Goal: Task Accomplishment & Management: Manage account settings

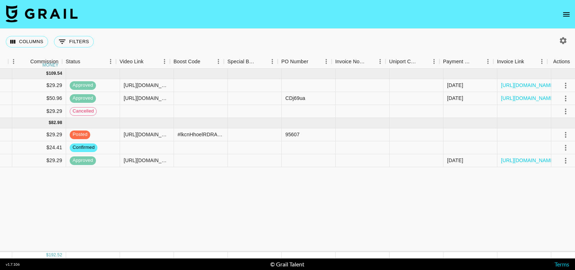
scroll to position [0, 699]
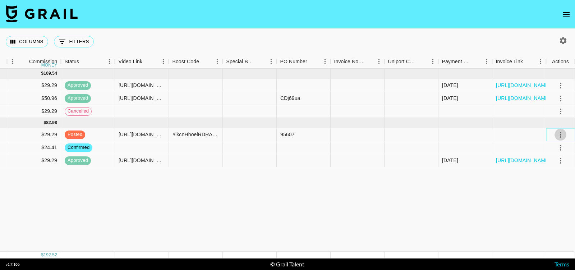
click at [559, 136] on icon "select merge strategy" at bounding box center [561, 135] width 9 height 9
click at [541, 199] on div "Approve" at bounding box center [545, 201] width 22 height 9
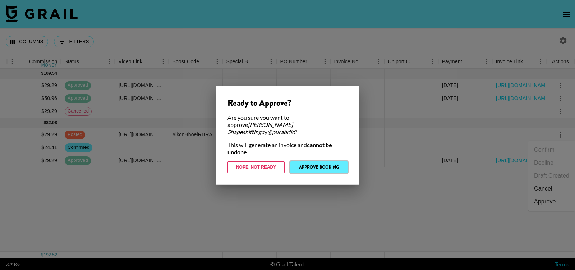
click at [310, 165] on button "Approve Booking" at bounding box center [318, 167] width 57 height 12
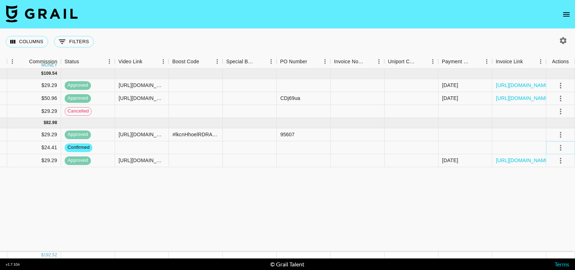
click at [560, 146] on icon "select merge strategy" at bounding box center [561, 147] width 9 height 9
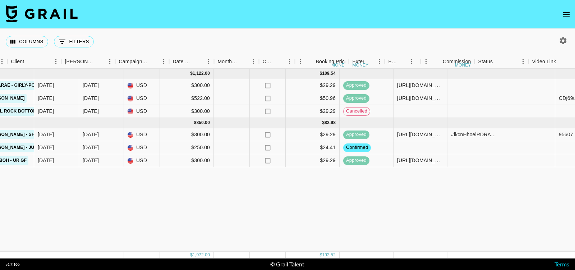
scroll to position [0, 180]
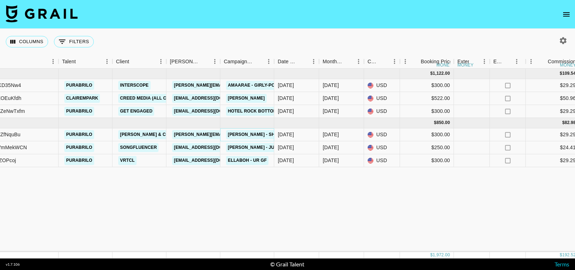
click at [261, 136] on link "Avery Cochrane - Shapeshifting" at bounding box center [266, 134] width 80 height 9
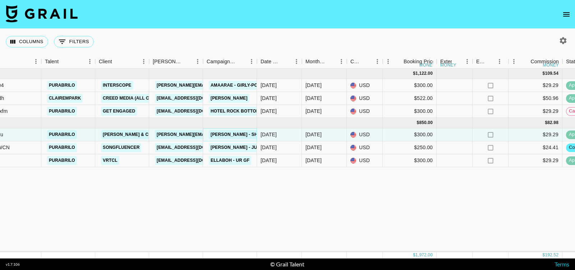
scroll to position [0, 193]
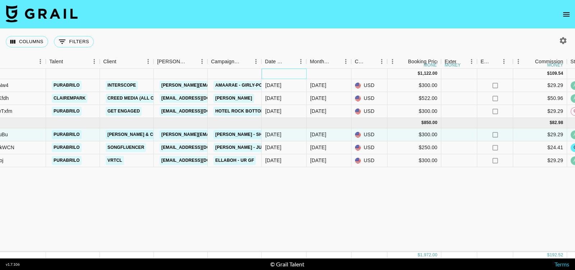
drag, startPoint x: 262, startPoint y: 74, endPoint x: 294, endPoint y: 77, distance: 32.9
click at [294, 77] on div at bounding box center [284, 74] width 45 height 10
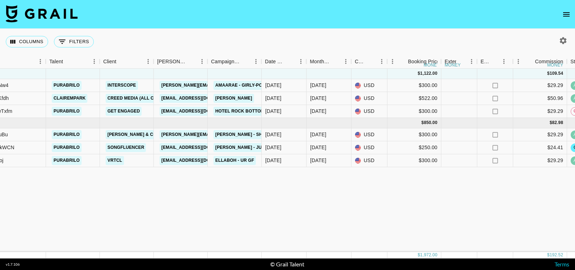
click at [273, 181] on div "Jul '25 ( 3 ) $ 1,122.00 $ 109.54 5y1iJqIE7IGZQDaaXwwT rec0D5iIwoKD35Nw4 purabr…" at bounding box center [444, 160] width 1275 height 183
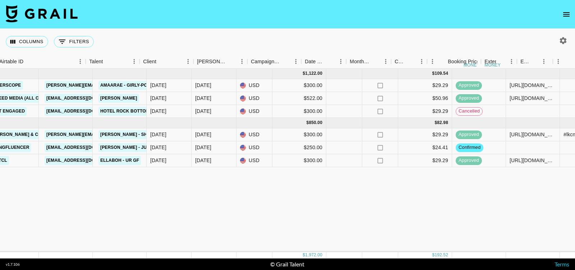
scroll to position [0, 153]
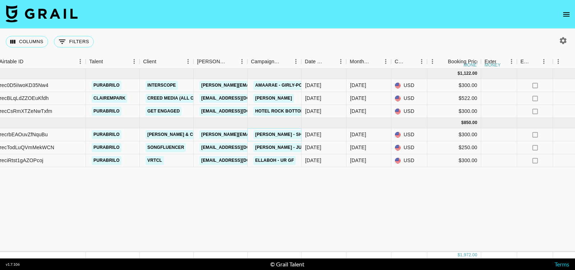
click at [289, 133] on link "Avery Cochrane - Shapeshifting" at bounding box center [293, 134] width 80 height 9
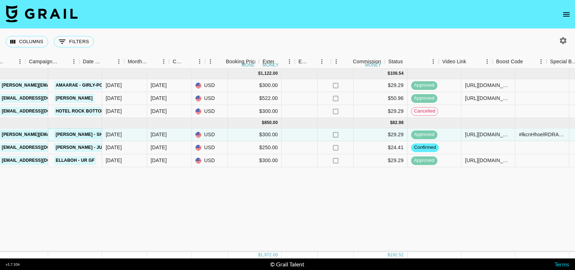
scroll to position [0, 160]
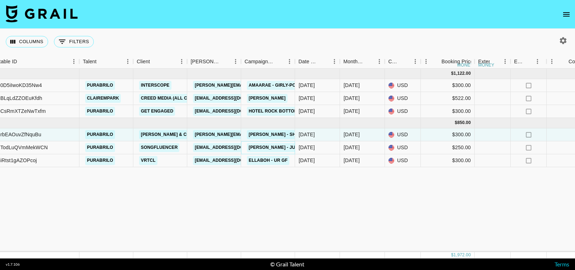
click at [281, 146] on link "Wolf Alice - Just Two Girls" at bounding box center [288, 147] width 82 height 9
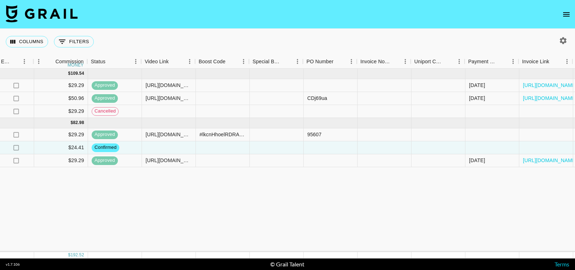
scroll to position [0, 673]
click at [172, 147] on div at bounding box center [168, 147] width 54 height 13
type input "https://www.tiktok.com/@purabrilo/video/7546997990670617886?is_from_webapp=1&se…"
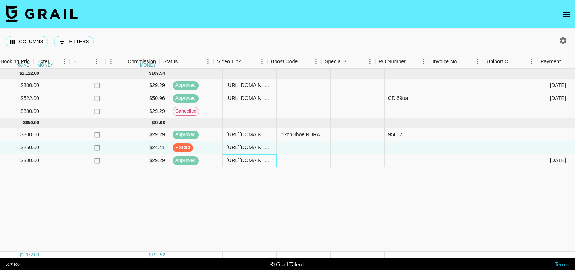
scroll to position [0, 587]
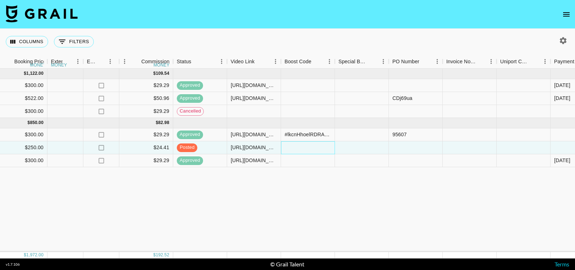
click at [306, 147] on div at bounding box center [308, 147] width 54 height 13
click at [403, 148] on div at bounding box center [416, 147] width 54 height 13
type input "6290"
click at [408, 148] on div "6290" at bounding box center [416, 147] width 54 height 13
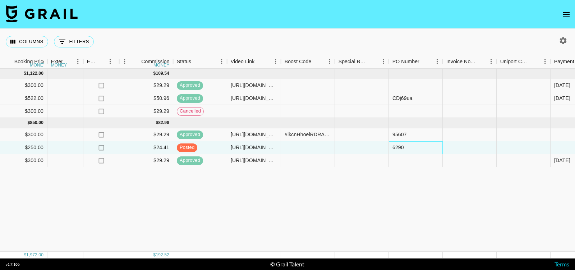
click at [408, 148] on div "6290" at bounding box center [416, 147] width 54 height 13
click at [408, 148] on input "6290" at bounding box center [415, 148] width 53 height 6
type input "96739"
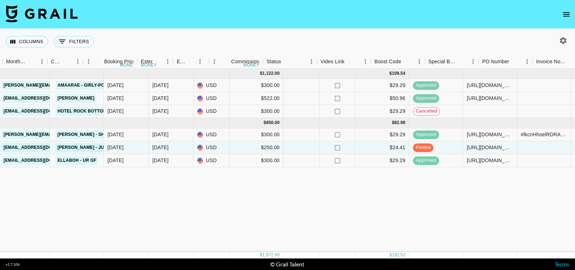
scroll to position [0, 497]
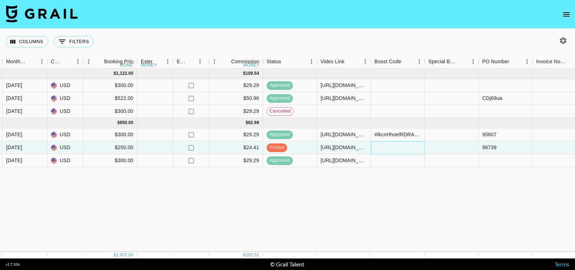
click at [384, 149] on div at bounding box center [398, 147] width 54 height 13
type input "#4RstDZYq7wk6HydkZQFi+YBtEidn8J+3ckDJw5Lji5VOWD+29flMxF0eHaFyqAg="
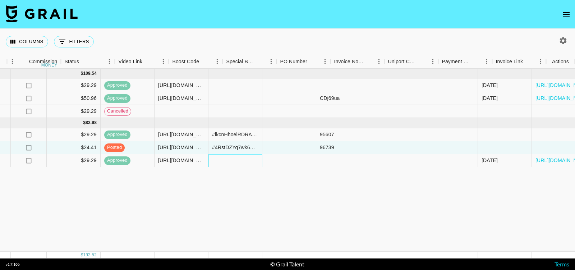
scroll to position [0, 699]
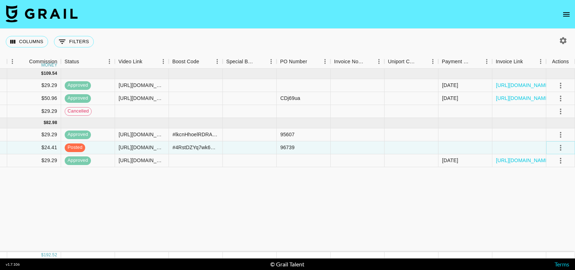
click at [560, 148] on icon "select merge strategy" at bounding box center [560, 148] width 1 height 6
click at [548, 215] on div "Approve" at bounding box center [545, 215] width 22 height 9
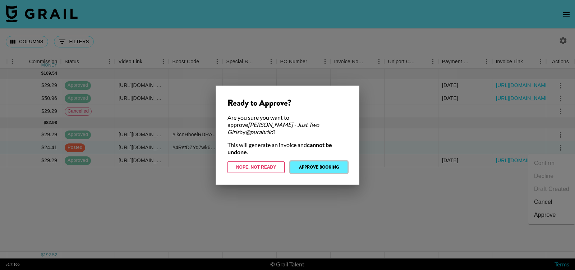
click at [320, 165] on button "Approve Booking" at bounding box center [318, 167] width 57 height 12
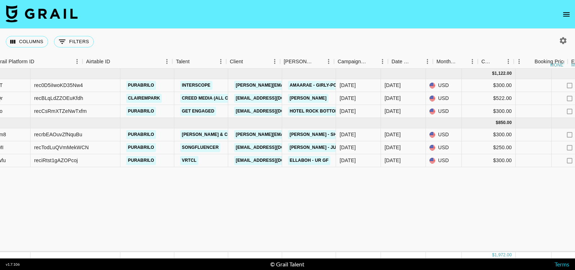
scroll to position [0, 67]
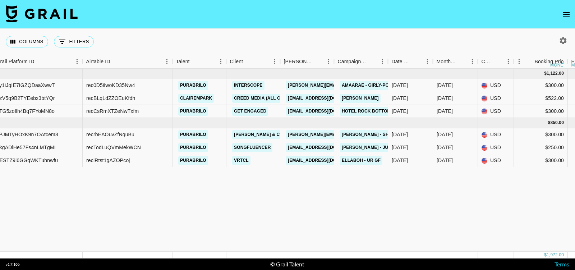
click at [566, 18] on icon "open drawer" at bounding box center [566, 14] width 9 height 9
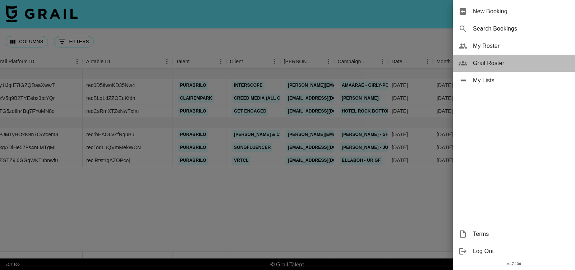
click at [494, 61] on span "Grail Roster" at bounding box center [521, 63] width 96 height 9
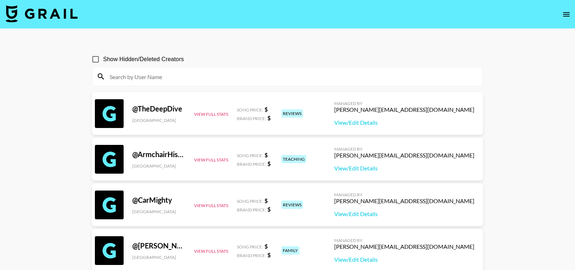
click at [171, 71] on input at bounding box center [291, 77] width 373 height 12
paste input "https://airtable.com/appQehlEIKMKRzmNC/shrI4nEyNKp5k71QZ"
type input "https://airtable.com/appQehlEIKMKRzmNC/shrI4nEyNKp5k71QZ"
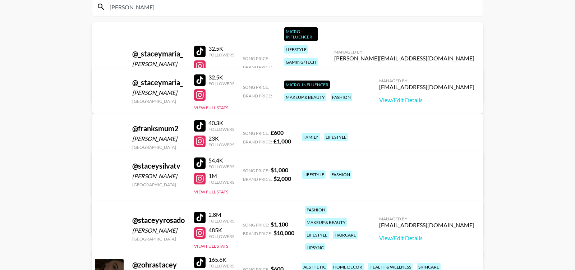
scroll to position [72, 0]
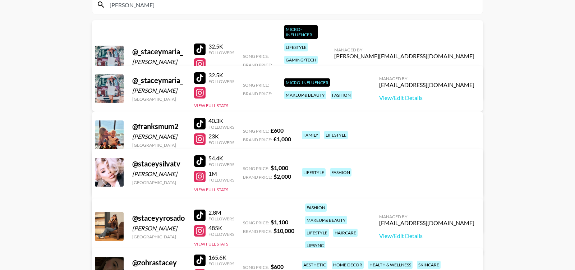
type input "stacey"
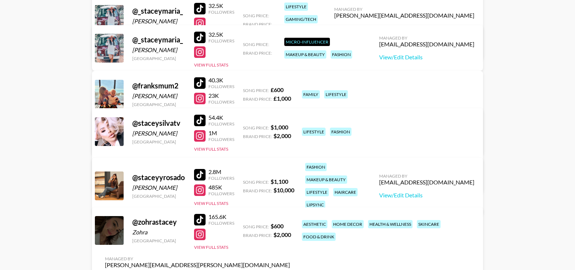
scroll to position [119, 0]
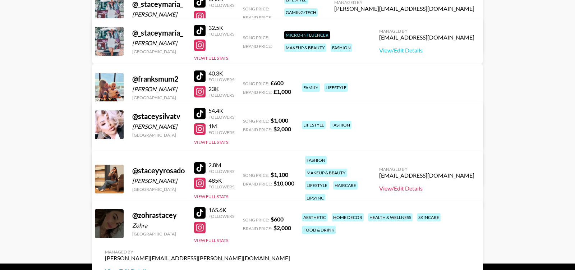
click at [432, 185] on link "View/Edit Details" at bounding box center [426, 188] width 95 height 7
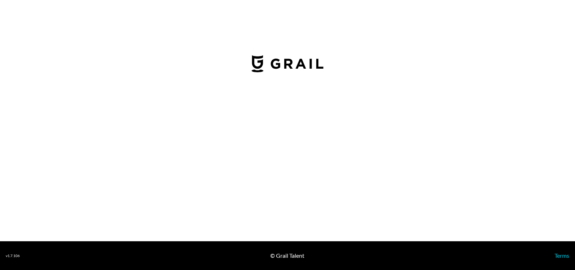
select select "USD"
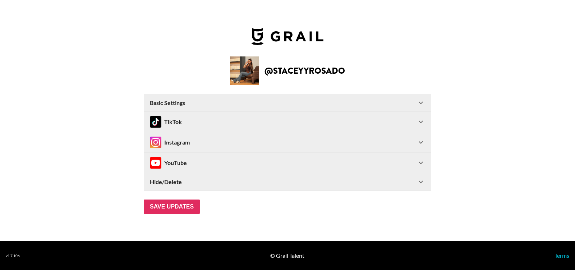
click at [427, 165] on div "YouTube" at bounding box center [287, 163] width 287 height 20
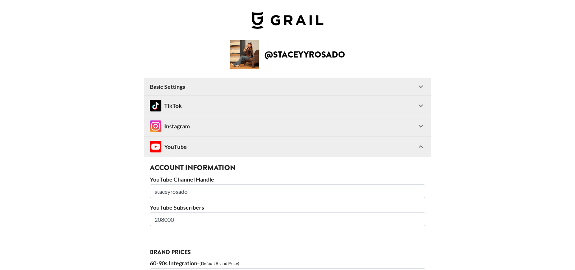
click at [422, 143] on icon at bounding box center [421, 146] width 9 height 9
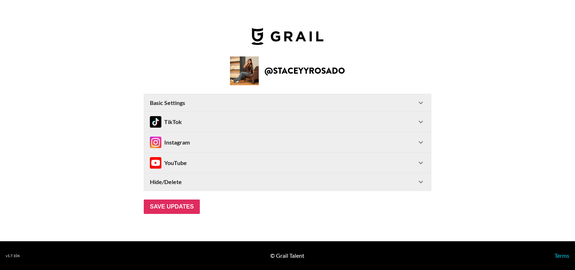
click at [420, 141] on icon at bounding box center [421, 142] width 9 height 9
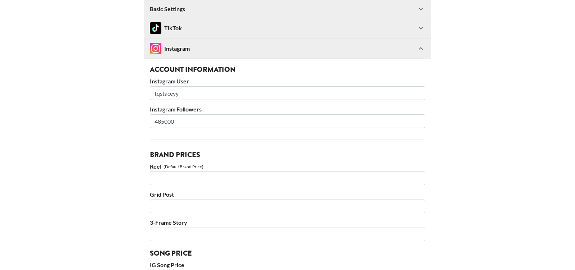
scroll to position [31, 0]
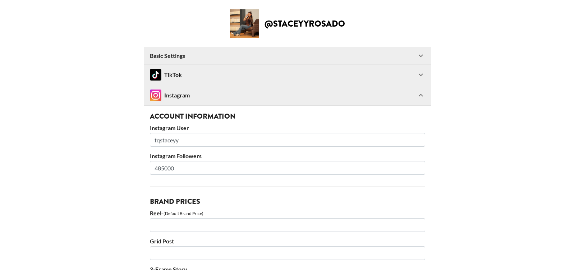
click at [420, 96] on icon at bounding box center [421, 95] width 9 height 9
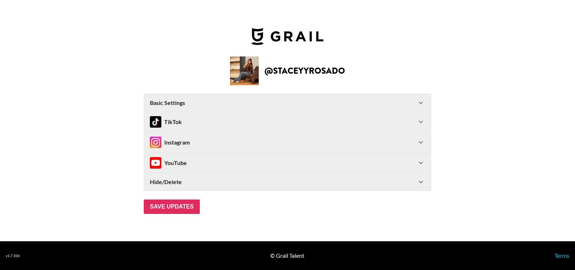
scroll to position [0, 0]
click at [421, 100] on icon at bounding box center [421, 103] width 9 height 9
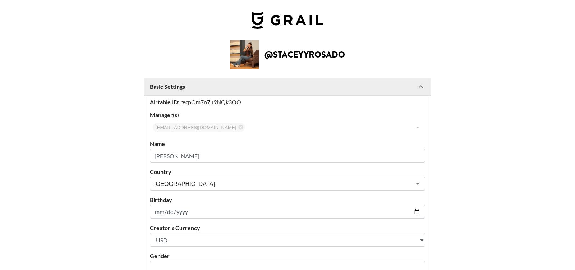
click at [421, 88] on icon at bounding box center [421, 86] width 9 height 9
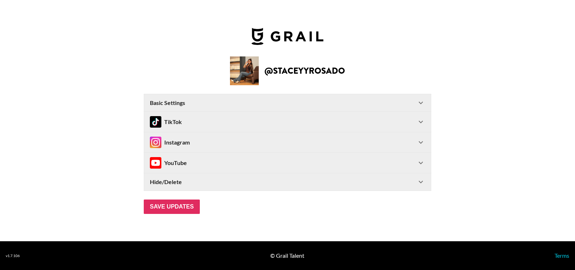
click at [421, 141] on icon at bounding box center [421, 142] width 9 height 9
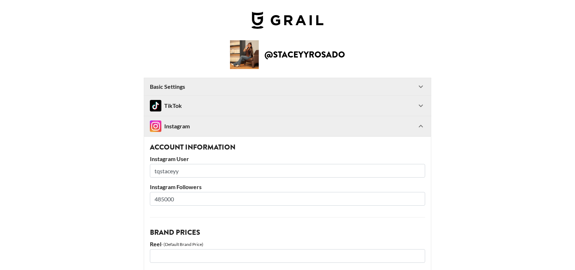
click at [421, 123] on icon at bounding box center [421, 126] width 9 height 9
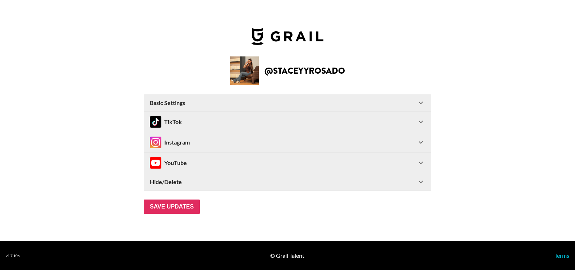
click at [224, 138] on div "Instagram" at bounding box center [283, 143] width 267 height 12
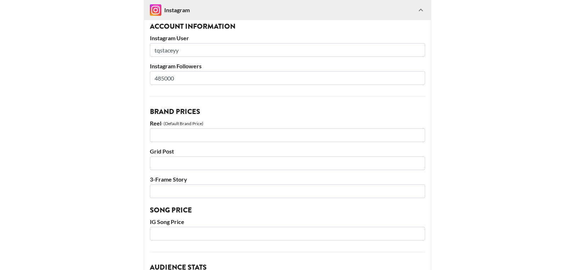
scroll to position [141, 0]
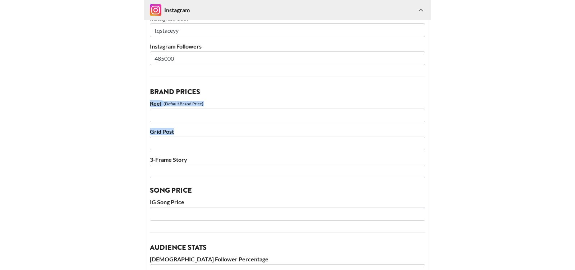
drag, startPoint x: 150, startPoint y: 101, endPoint x: 191, endPoint y: 168, distance: 78.0
click at [191, 168] on div "Account Information Instagram User tqstaceyy Instagram Followers 485000 Brand P…" at bounding box center [287, 213] width 287 height 434
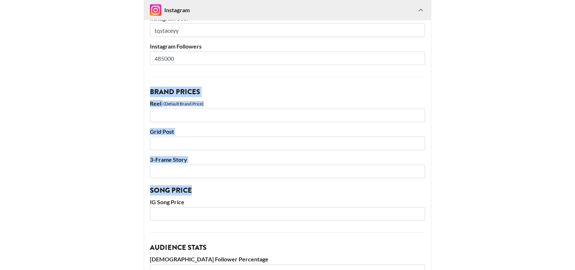
drag, startPoint x: 149, startPoint y: 90, endPoint x: 183, endPoint y: 221, distance: 134.9
click at [183, 221] on div "Account Information Instagram User tqstaceyy Instagram Followers 485000 Brand P…" at bounding box center [287, 213] width 287 height 434
copy div "Brand Prices Reel - (Default Brand Price) Grid Post 3-Frame Story Song Price"
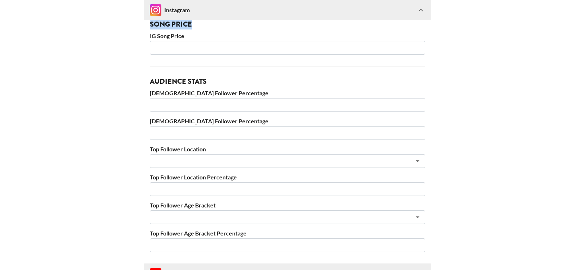
scroll to position [402, 0]
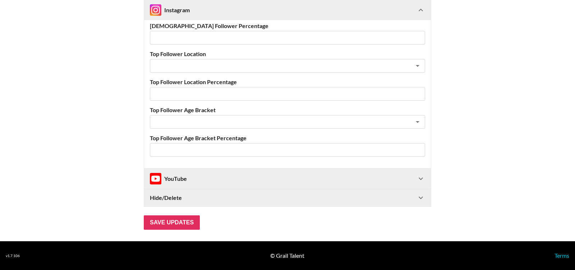
click at [421, 179] on icon at bounding box center [421, 178] width 9 height 9
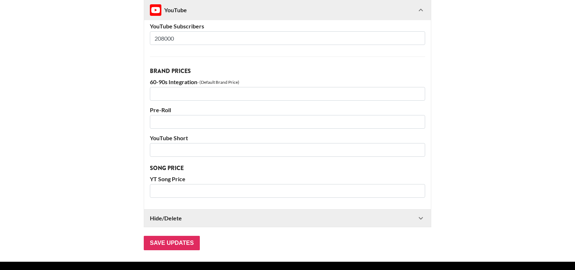
scroll to position [636, 0]
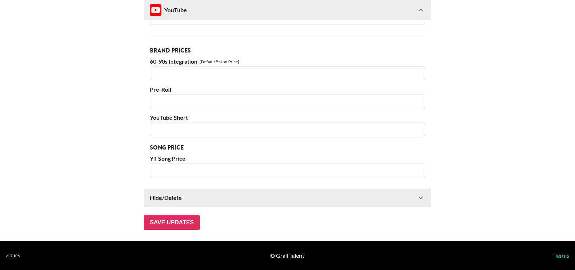
click at [149, 48] on div "Account Information YouTube Channel Handle staceyrosado YouTube Subscribers 208…" at bounding box center [287, 72] width 287 height 234
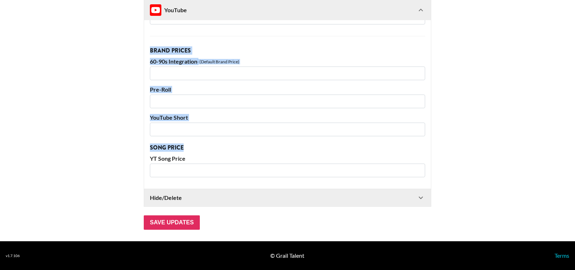
drag, startPoint x: 149, startPoint y: 48, endPoint x: 196, endPoint y: 166, distance: 126.5
click at [196, 166] on div "Account Information YouTube Channel Handle staceyrosado YouTube Subscribers 208…" at bounding box center [287, 72] width 287 height 234
copy div "Brand Prices 60-90s Integration - (Default Brand Price) Pre-Roll YouTube Short …"
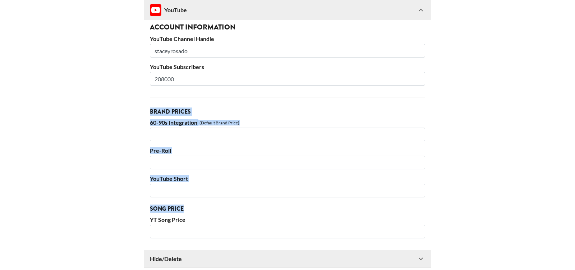
scroll to position [545, 0]
